Goal: Information Seeking & Learning: Check status

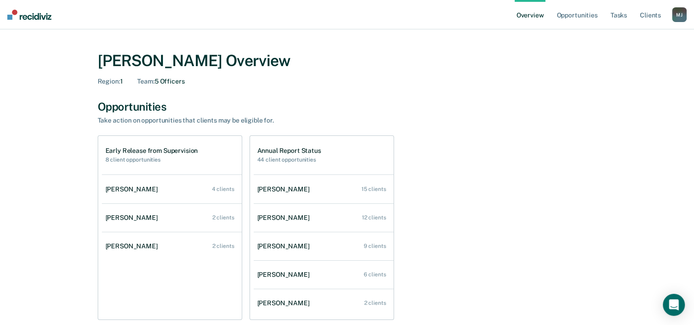
click at [282, 149] on h1 "Annual Report Status" at bounding box center [289, 151] width 64 height 8
click at [581, 19] on link "Opportunities" at bounding box center [577, 14] width 45 height 29
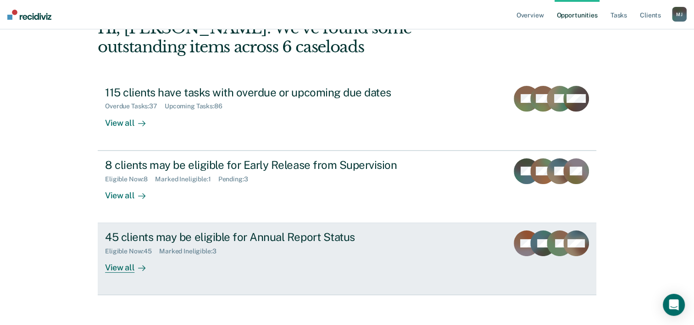
scroll to position [65, 0]
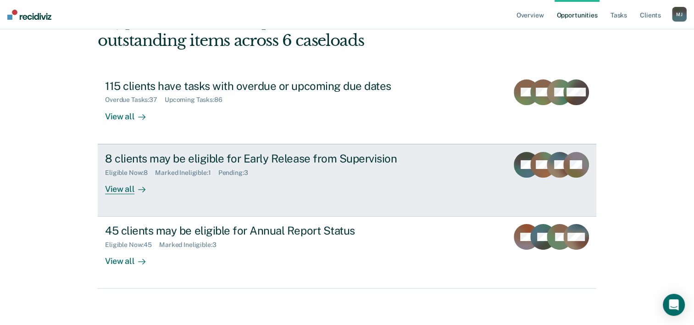
click at [277, 160] on div "8 clients may be eligible for Early Release from Supervision" at bounding box center [266, 158] width 322 height 13
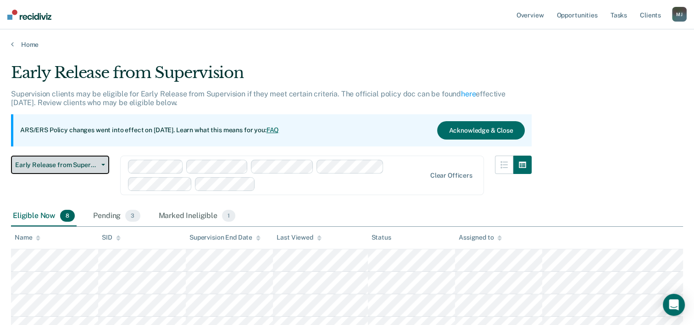
click at [97, 164] on span "Early Release from Supervision" at bounding box center [56, 165] width 83 height 8
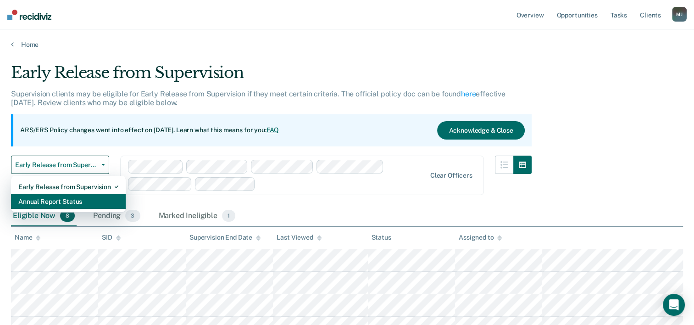
click at [70, 203] on div "Annual Report Status" at bounding box center [68, 201] width 100 height 15
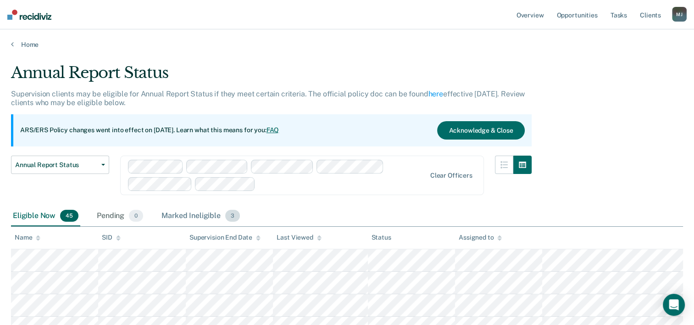
click at [208, 215] on div "Marked Ineligible 3" at bounding box center [201, 216] width 82 height 20
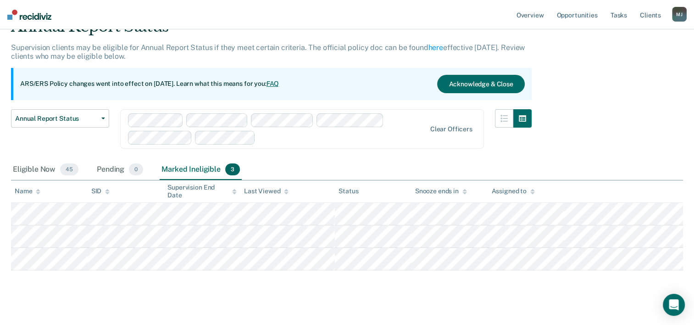
scroll to position [57, 0]
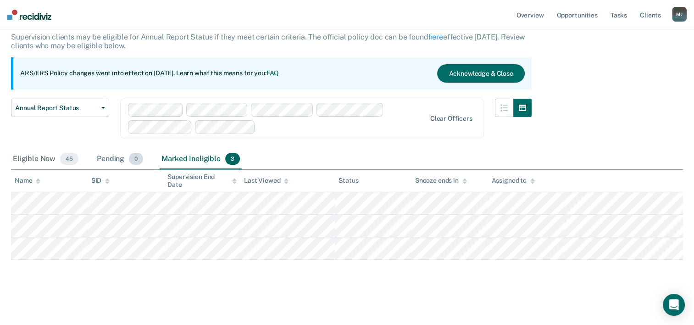
click at [134, 156] on span "0" at bounding box center [136, 159] width 14 height 12
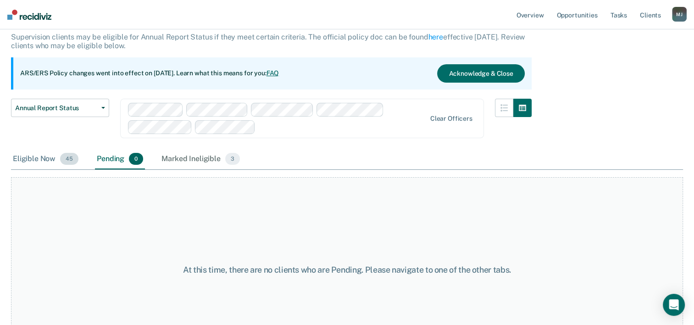
click at [57, 152] on div "Eligible Now 45" at bounding box center [45, 159] width 69 height 20
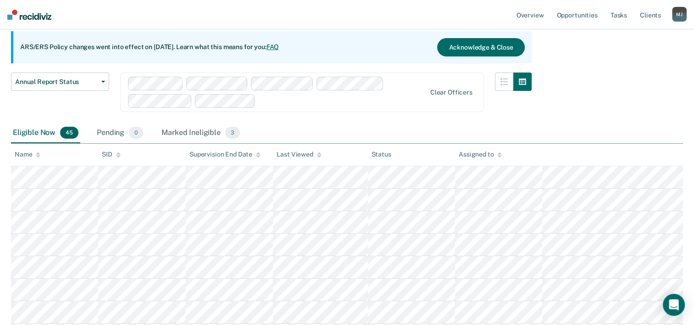
scroll to position [0, 0]
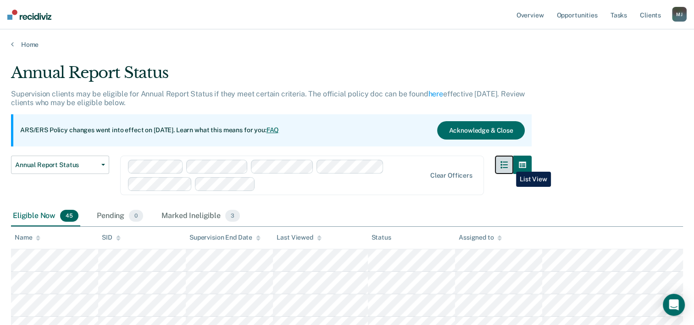
click at [508, 165] on icon "button" at bounding box center [504, 164] width 7 height 7
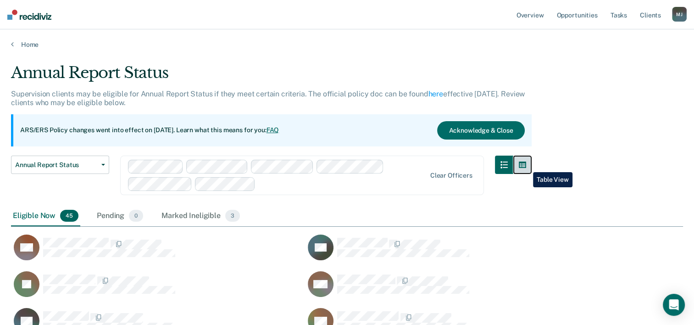
drag, startPoint x: 526, startPoint y: 165, endPoint x: 503, endPoint y: 157, distance: 24.7
click at [526, 165] on icon "button" at bounding box center [522, 165] width 7 height 6
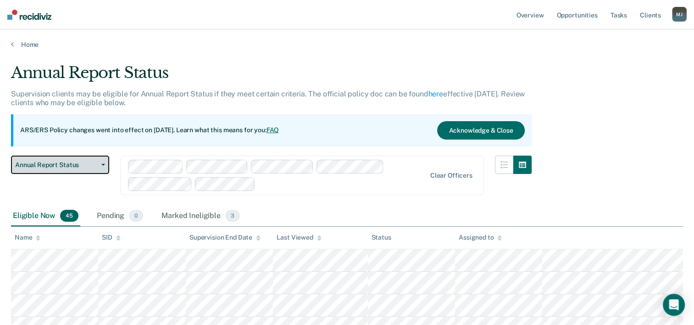
click at [89, 162] on span "Annual Report Status" at bounding box center [56, 165] width 83 height 8
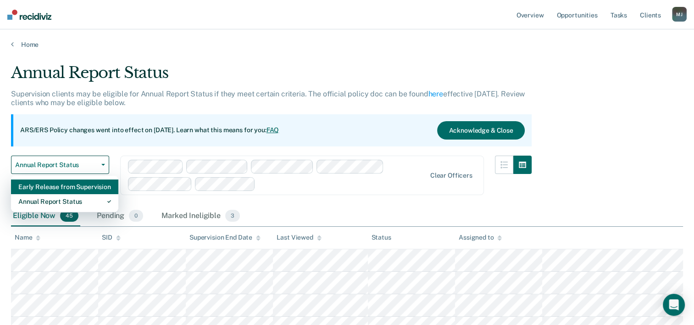
click at [87, 188] on div "Early Release from Supervision" at bounding box center [64, 186] width 93 height 15
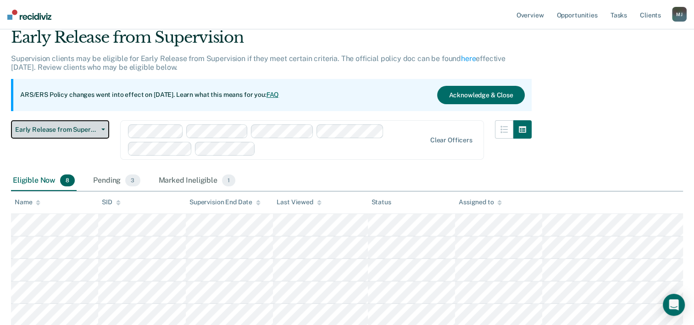
scroll to position [92, 0]
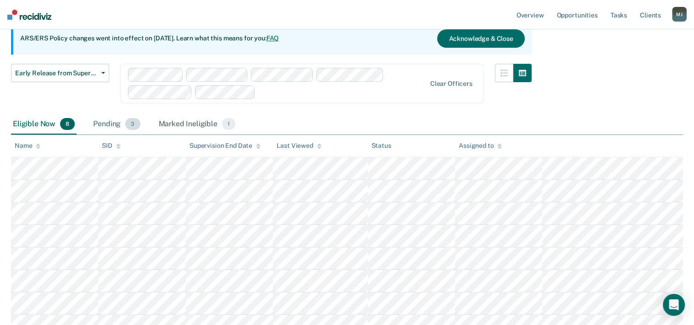
click at [116, 125] on div "Pending 3" at bounding box center [116, 124] width 50 height 20
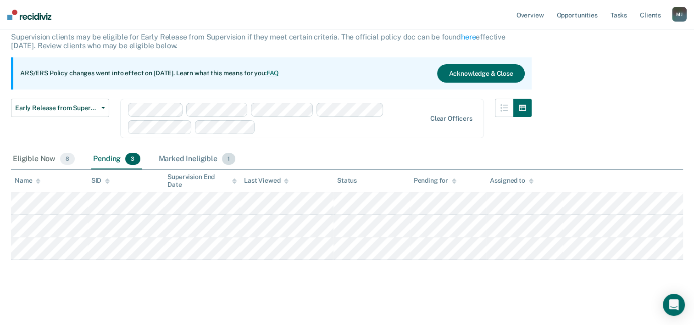
click at [170, 161] on div "Marked Ineligible 1" at bounding box center [197, 159] width 81 height 20
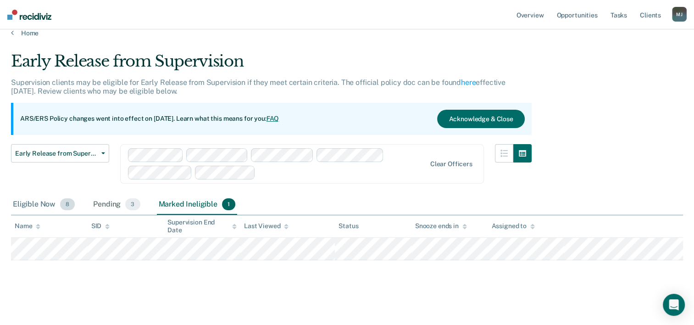
click at [34, 203] on div "Eligible Now 8" at bounding box center [44, 205] width 66 height 20
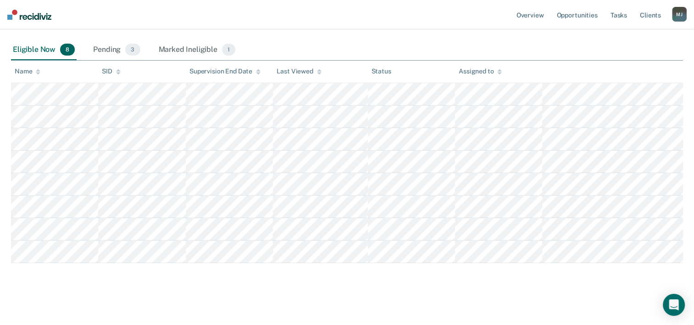
scroll to position [169, 0]
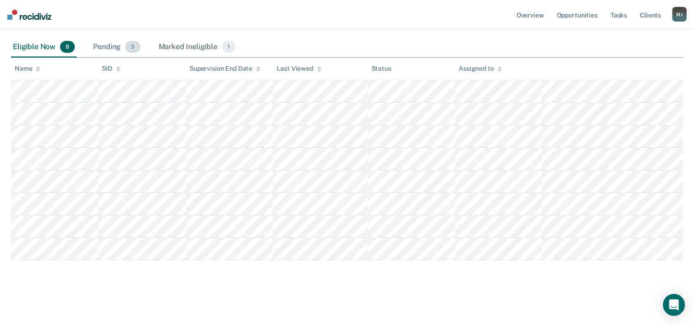
click at [104, 44] on div "Pending 3" at bounding box center [116, 47] width 50 height 20
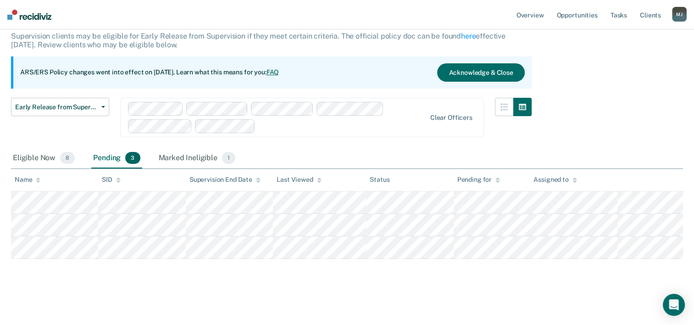
scroll to position [57, 0]
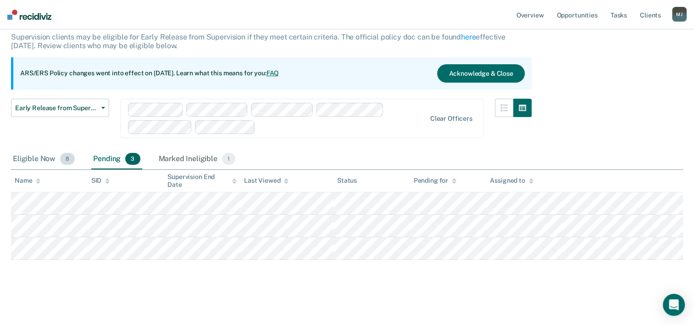
click at [38, 156] on div "Eligible Now 8" at bounding box center [44, 159] width 66 height 20
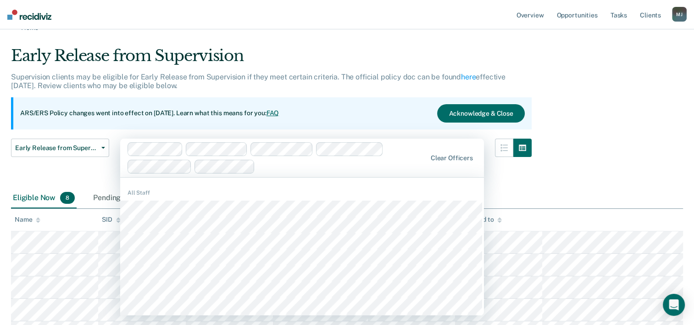
scroll to position [11, 0]
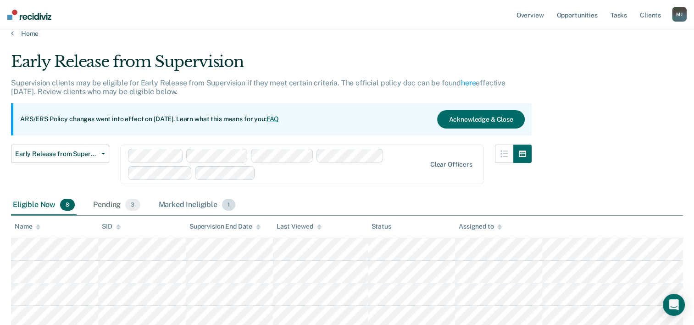
click at [189, 205] on div "Marked Ineligible 1" at bounding box center [197, 205] width 81 height 20
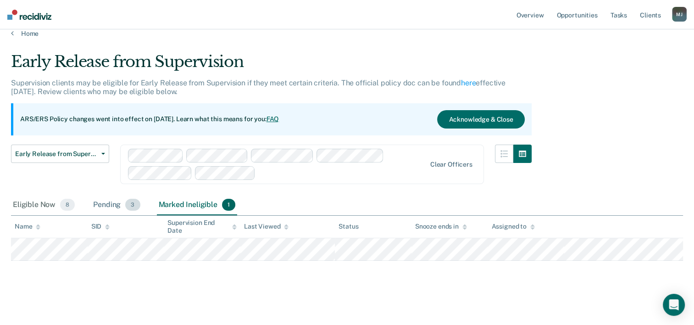
click at [117, 206] on div "Pending 3" at bounding box center [116, 205] width 50 height 20
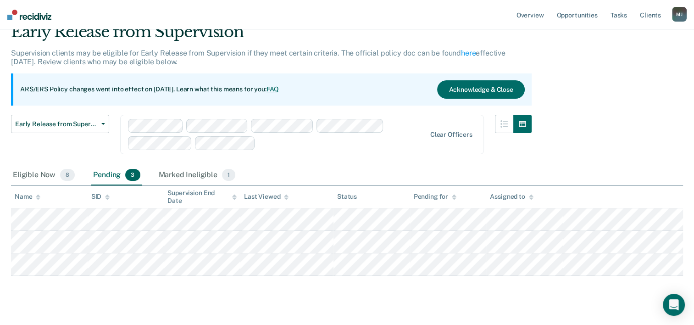
scroll to position [57, 0]
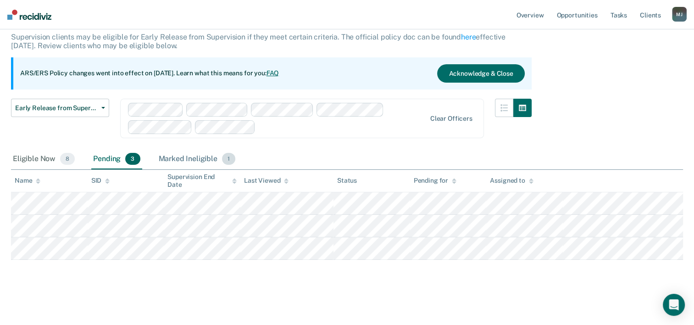
click at [200, 151] on div "Marked Ineligible 1" at bounding box center [197, 159] width 81 height 20
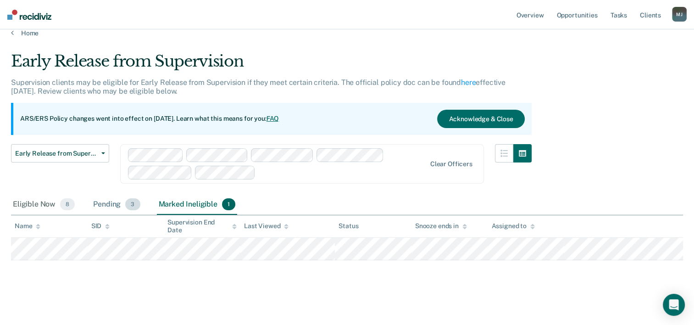
click at [99, 207] on div "Pending 3" at bounding box center [116, 205] width 50 height 20
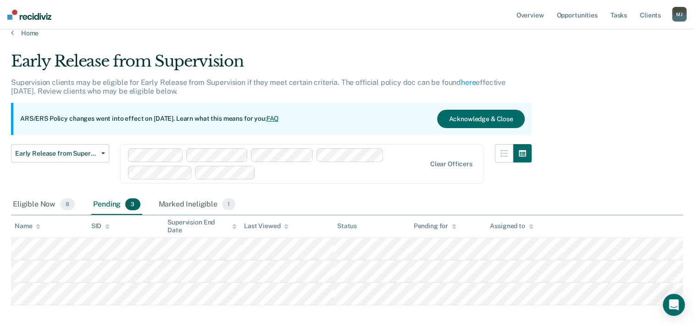
scroll to position [12, 0]
click at [202, 203] on div "Marked Ineligible 1" at bounding box center [197, 204] width 81 height 20
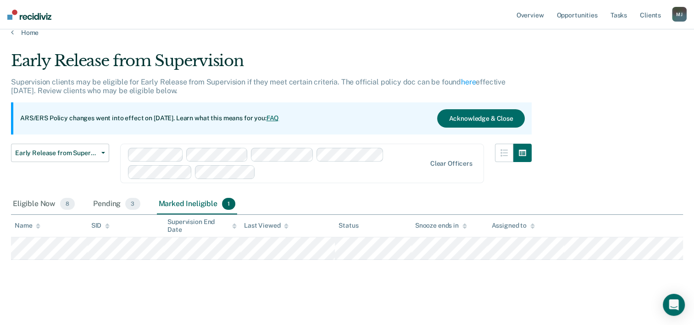
scroll to position [11, 0]
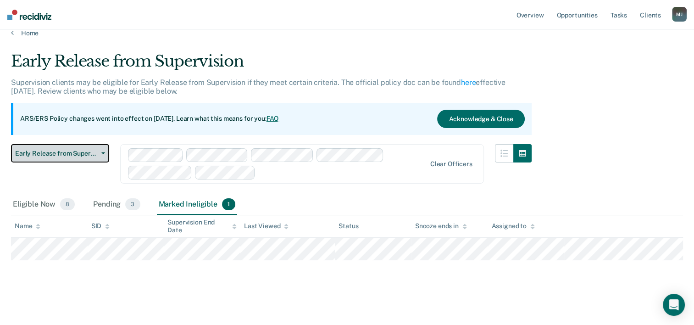
click at [97, 152] on button "Early Release from Supervision" at bounding box center [60, 153] width 98 height 18
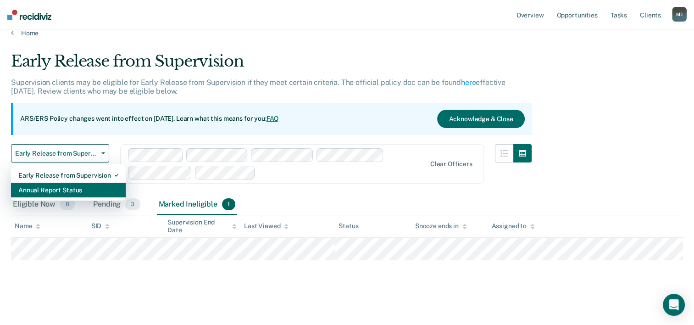
click at [90, 190] on div "Annual Report Status" at bounding box center [68, 190] width 100 height 15
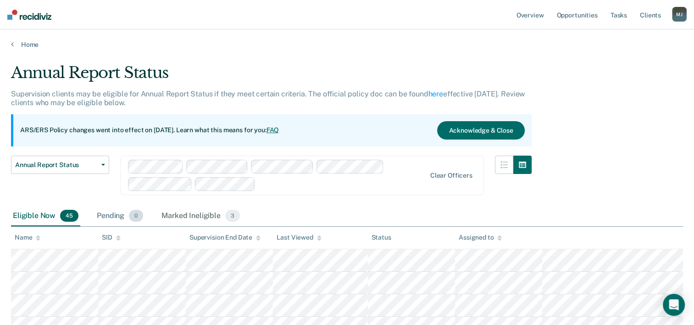
click at [116, 212] on div "Pending 0" at bounding box center [120, 216] width 50 height 20
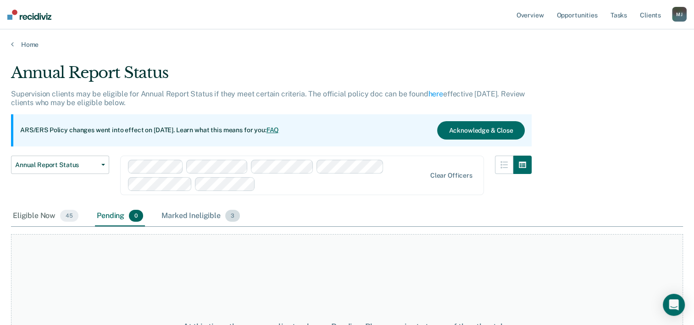
click at [182, 213] on div "Marked Ineligible 3" at bounding box center [201, 216] width 82 height 20
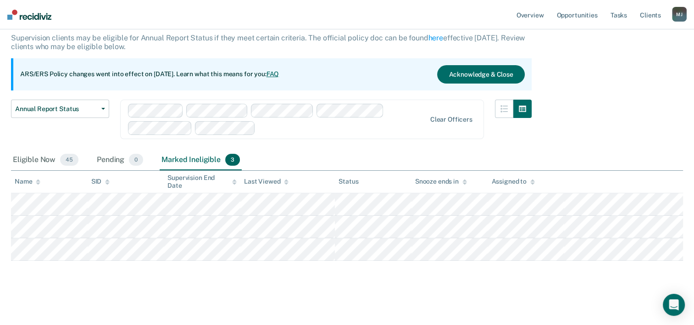
scroll to position [57, 0]
